Goal: Task Accomplishment & Management: Use online tool/utility

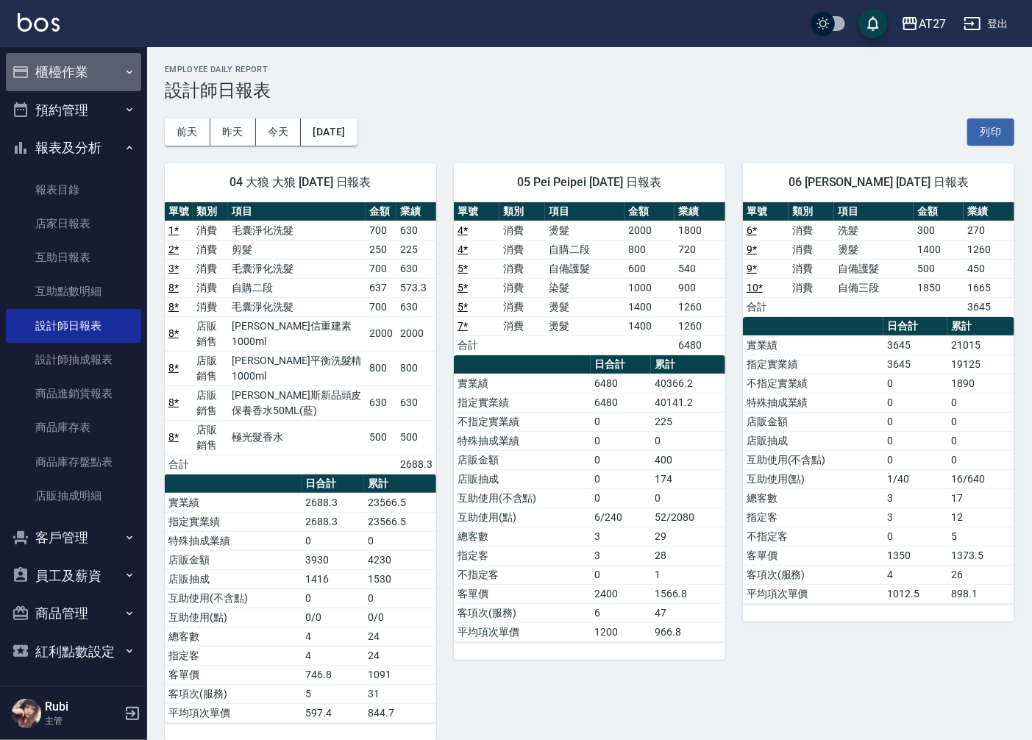
click at [103, 68] on button "櫃檯作業" at bounding box center [73, 72] width 135 height 38
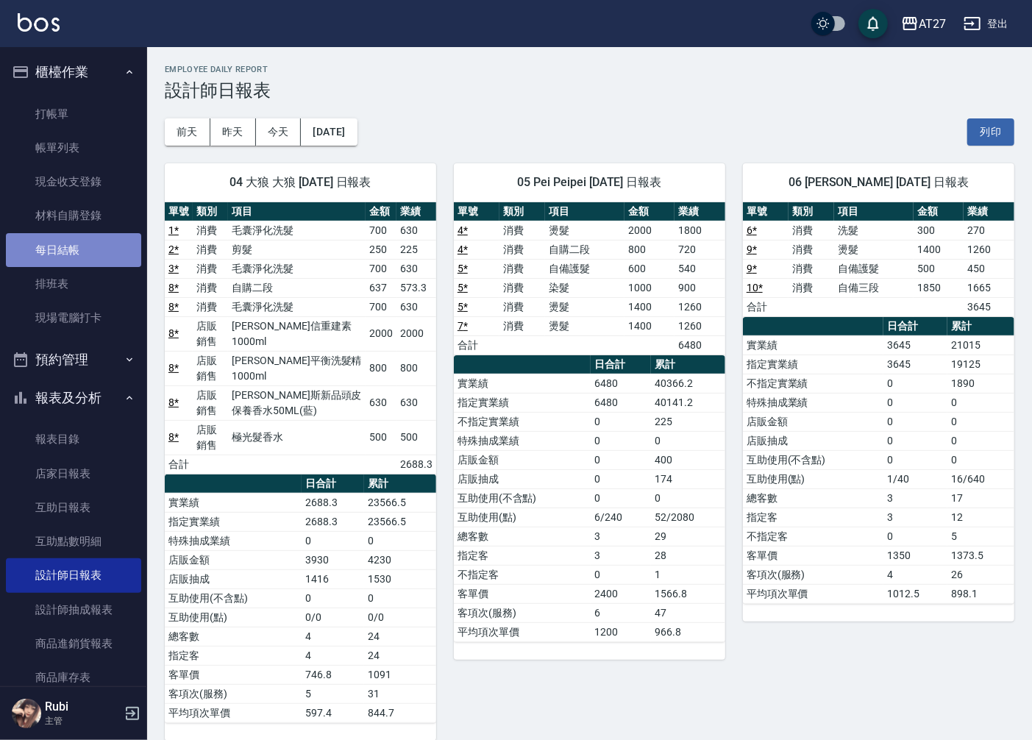
click at [77, 250] on link "每日結帳" at bounding box center [73, 250] width 135 height 34
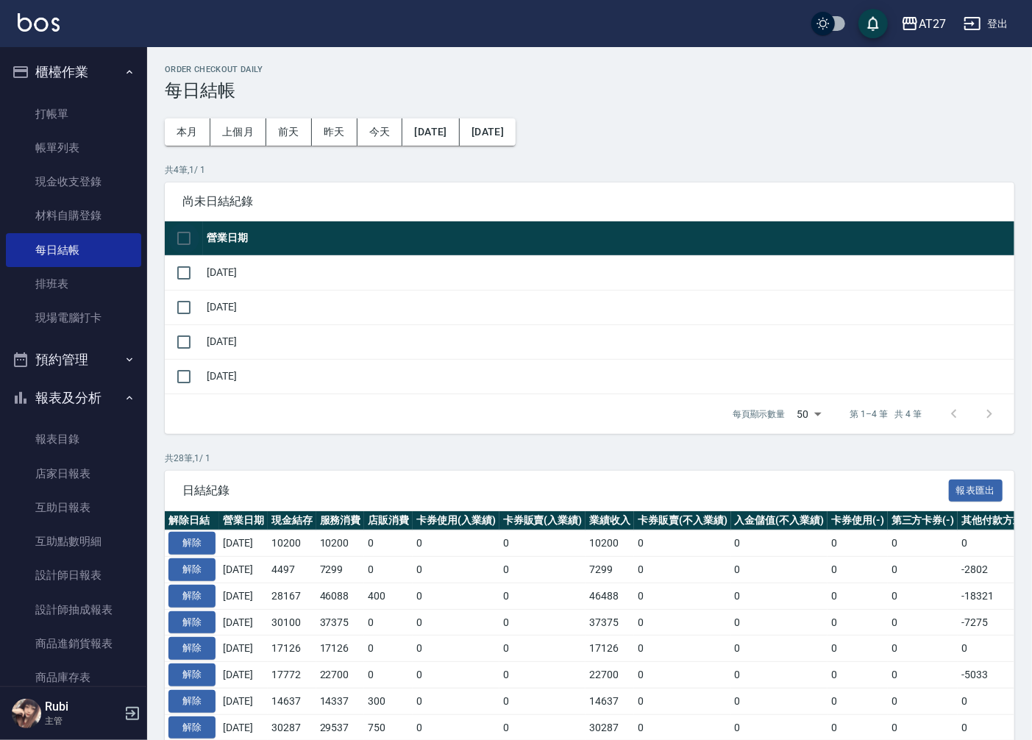
click at [178, 240] on input "checkbox" at bounding box center [183, 238] width 31 height 31
checkbox input "true"
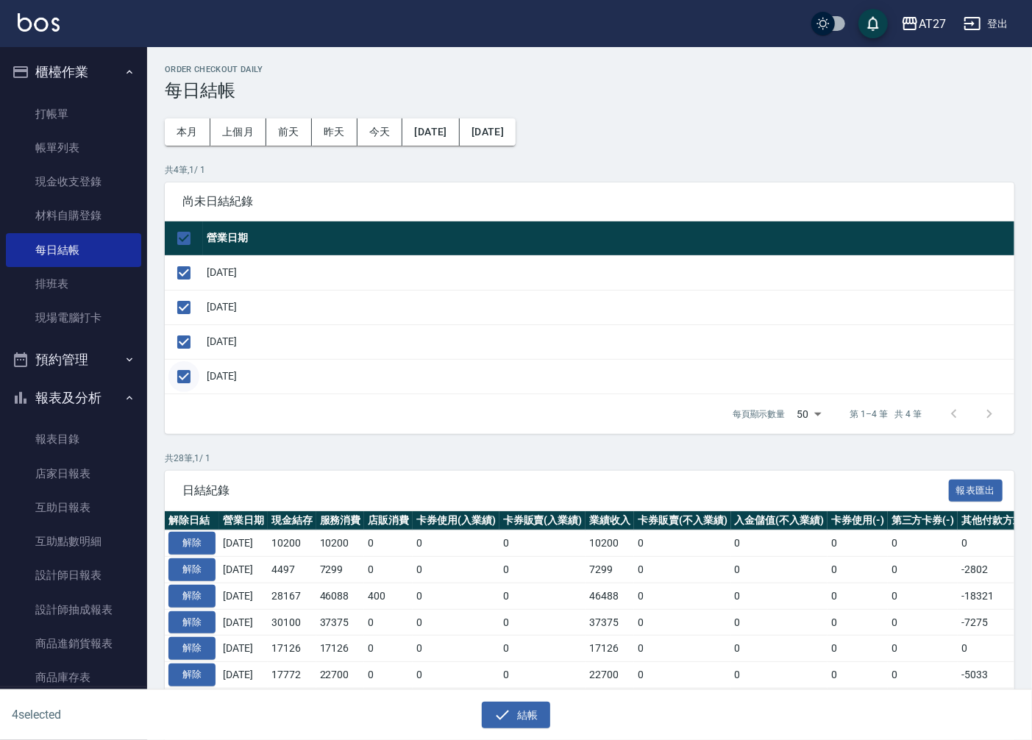
click at [188, 376] on input "checkbox" at bounding box center [183, 376] width 31 height 31
checkbox input "false"
click at [531, 718] on button "結帳" at bounding box center [516, 714] width 68 height 27
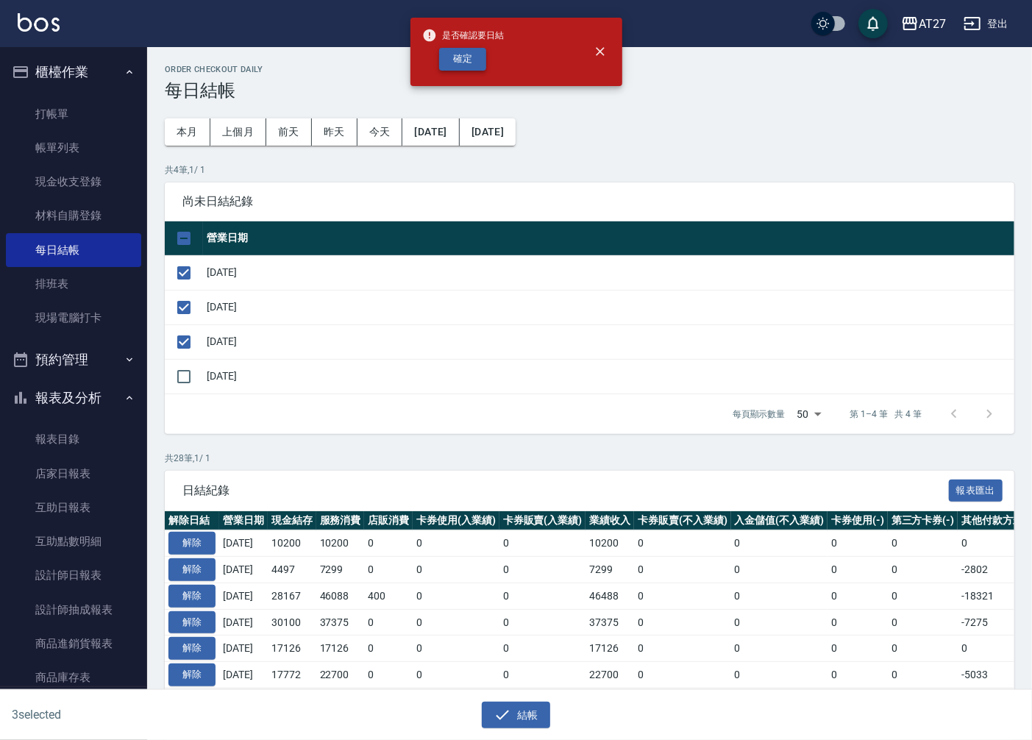
click at [483, 62] on button "確定" at bounding box center [462, 59] width 47 height 23
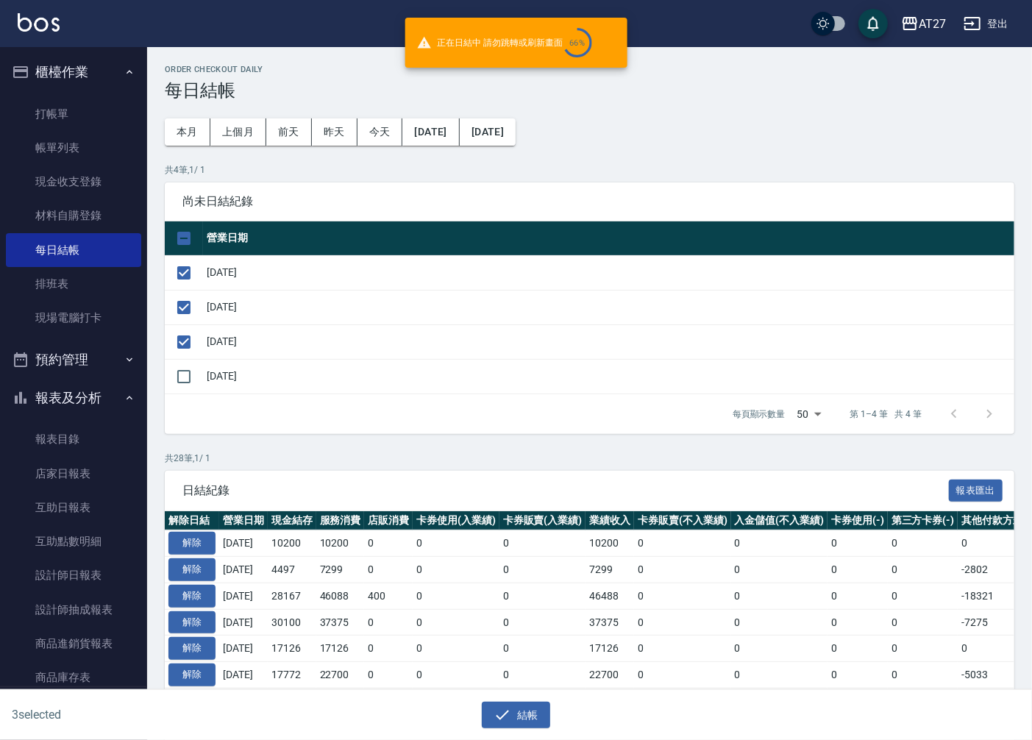
checkbox input "false"
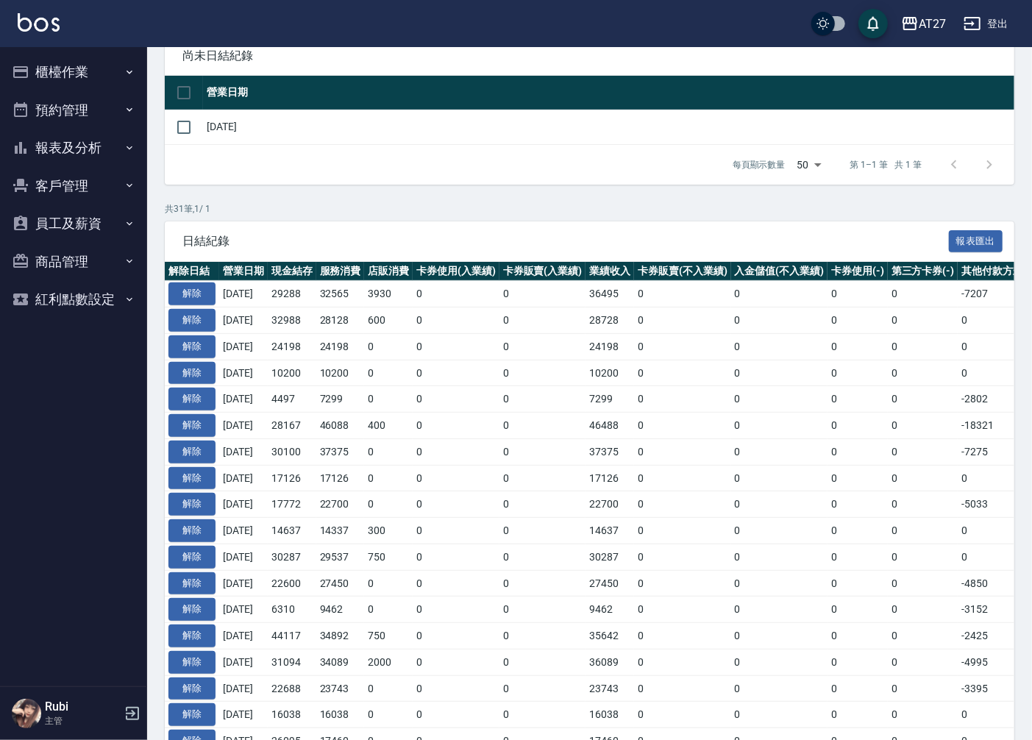
scroll to position [163, 0]
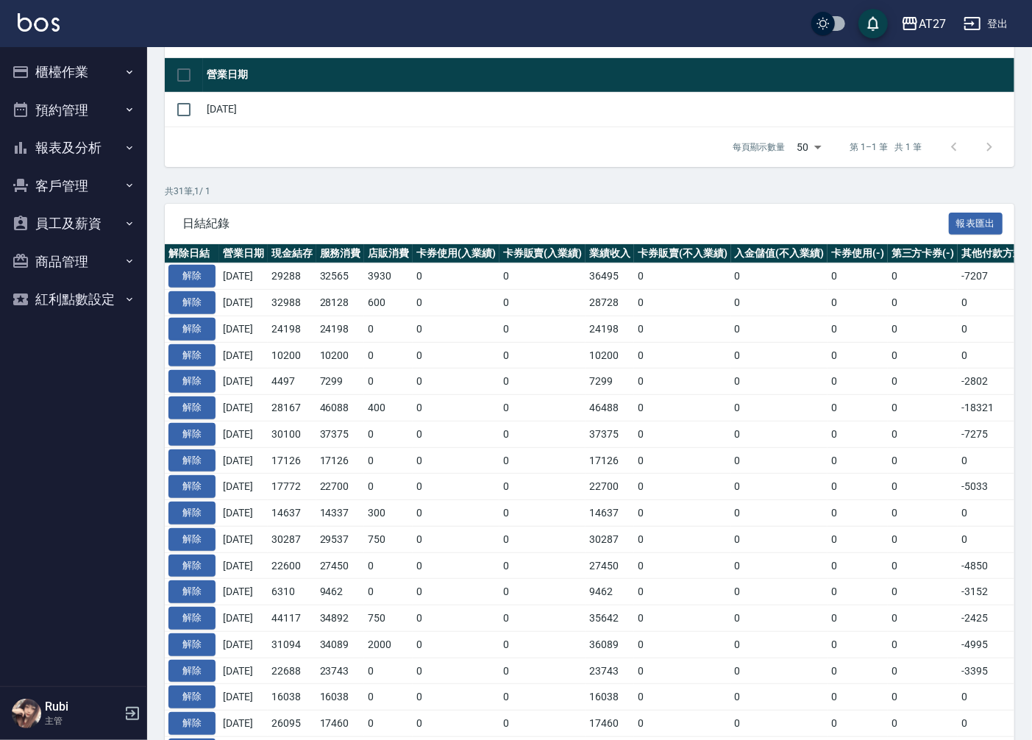
click at [94, 148] on button "報表及分析" at bounding box center [73, 148] width 135 height 38
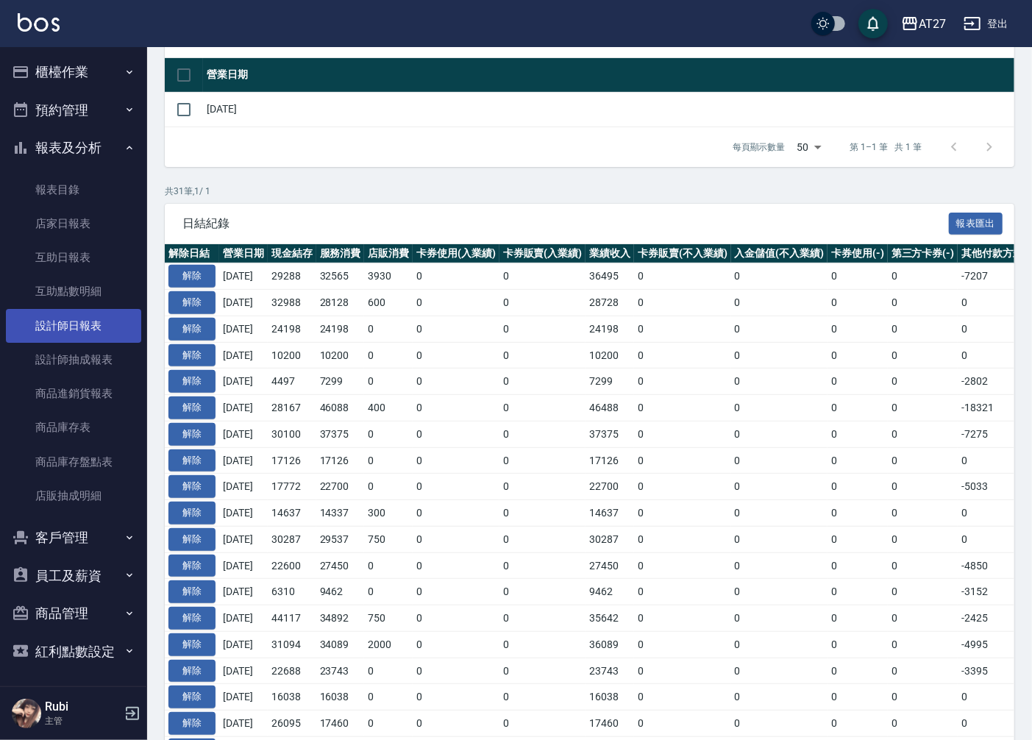
click at [74, 331] on link "設計師日報表" at bounding box center [73, 326] width 135 height 34
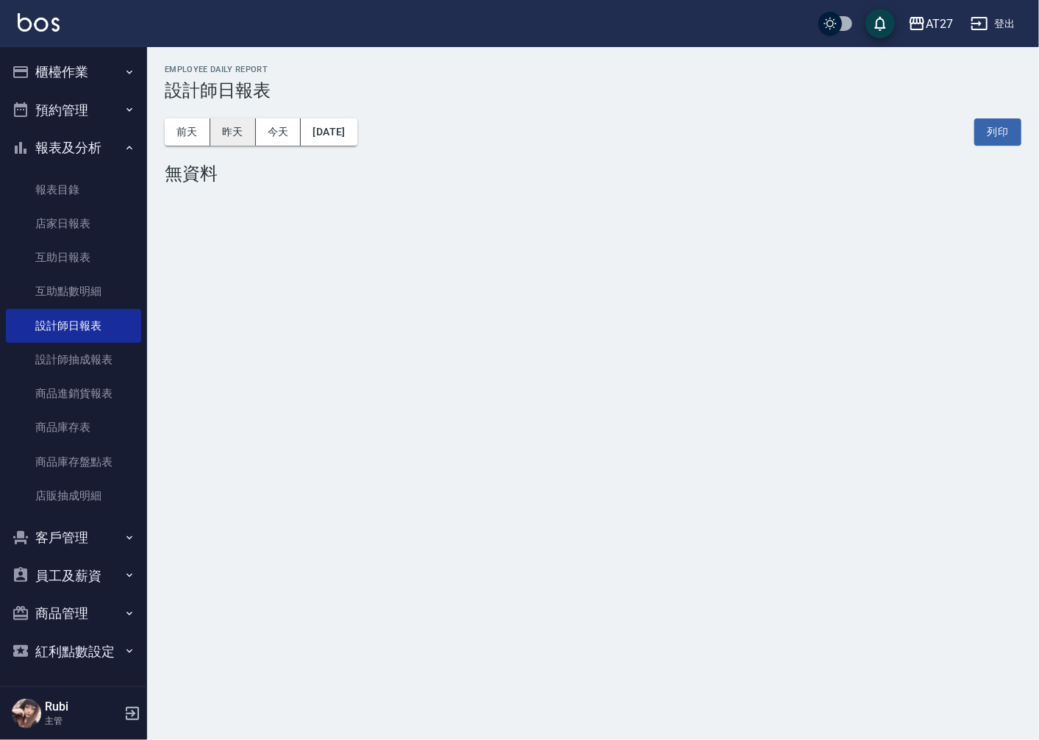
click at [245, 140] on button "昨天" at bounding box center [233, 131] width 46 height 27
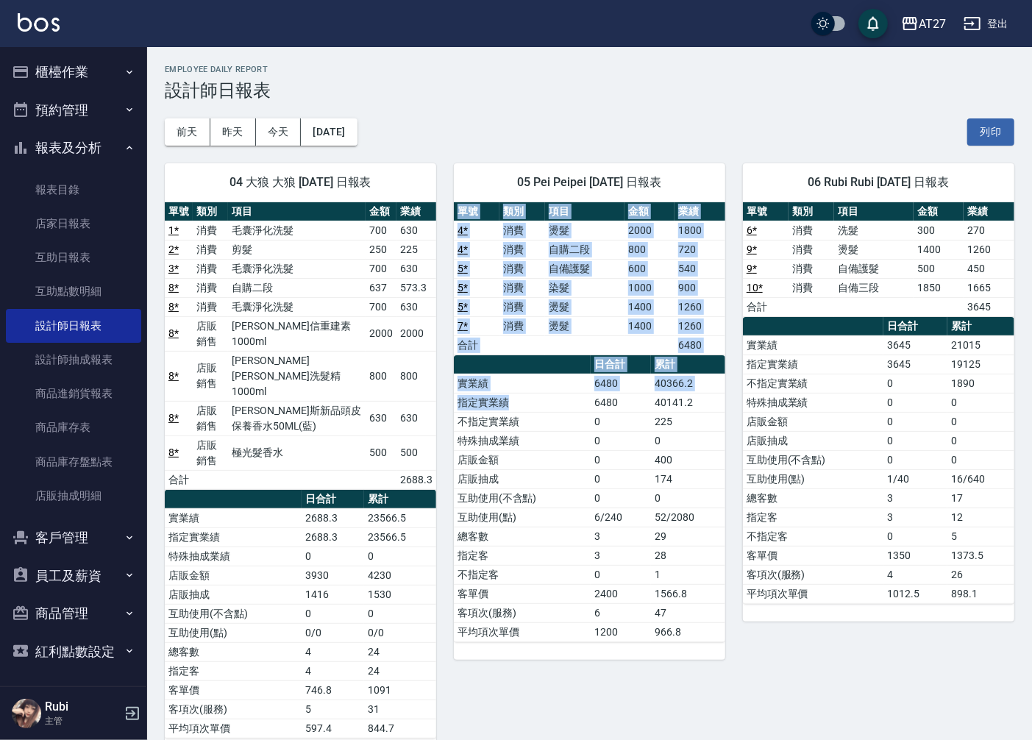
drag, startPoint x: 459, startPoint y: 261, endPoint x: 563, endPoint y: 408, distance: 180.3
click at [563, 408] on div "05 Pei Peipei [DATE] 日報表 單號 類別 項目 金額 業績 4 * 消費 燙髮 2000 1800 4 * 消費 自購二段 800 720…" at bounding box center [580, 451] width 289 height 610
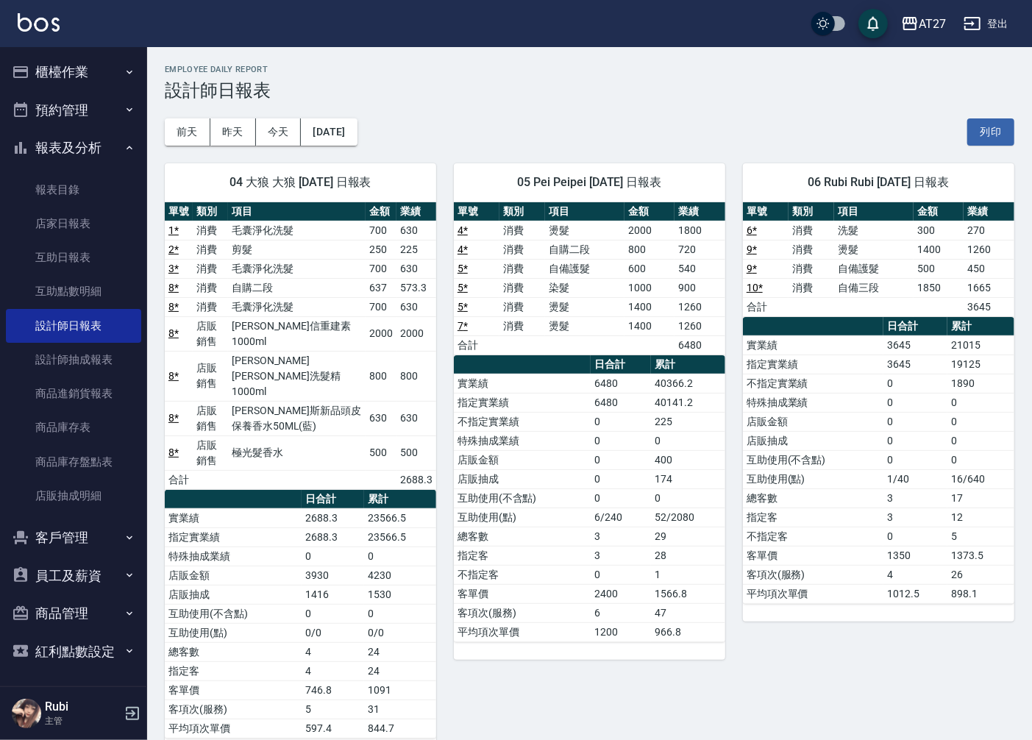
drag, startPoint x: 563, startPoint y: 408, endPoint x: 604, endPoint y: 483, distance: 85.6
click at [605, 482] on td "0" at bounding box center [620, 478] width 60 height 19
click at [523, 404] on td "指定實業績" at bounding box center [522, 402] width 137 height 19
